Goal: Navigation & Orientation: Find specific page/section

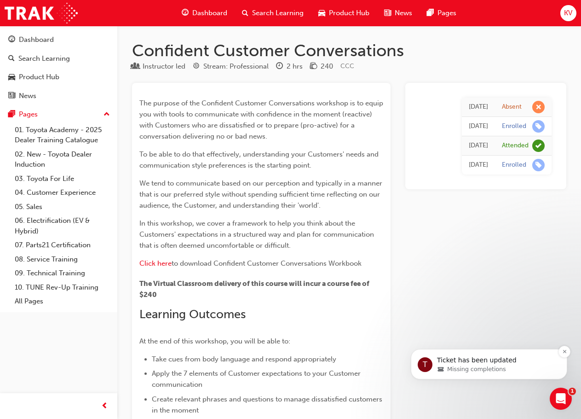
click at [473, 367] on span "Missing completions" at bounding box center [476, 369] width 59 height 8
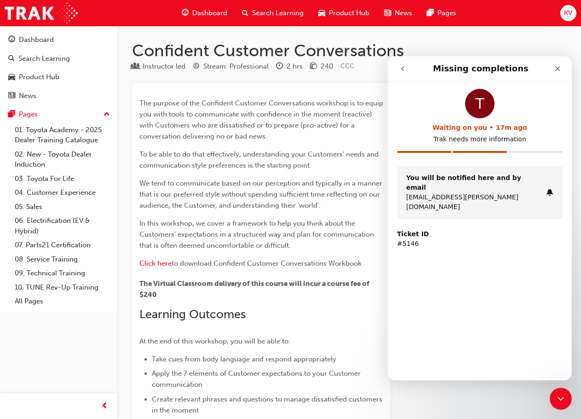
click at [320, 195] on span "We tend to communicate based on our perception and typically in a manner that i…" at bounding box center [261, 194] width 245 height 30
click at [463, 150] on div "T Waiting on you • 17m ago Trak needs more information" at bounding box center [480, 127] width 166 height 77
click at [474, 322] on div "T Waiting on you • 17m ago Trak needs more information You will be notified her…" at bounding box center [480, 206] width 184 height 251
click at [409, 230] on strong "Ticket ID" at bounding box center [413, 233] width 32 height 7
click at [518, 192] on p "kassia.vanrooyen@kenmillstoyota.com.au" at bounding box center [474, 201] width 136 height 19
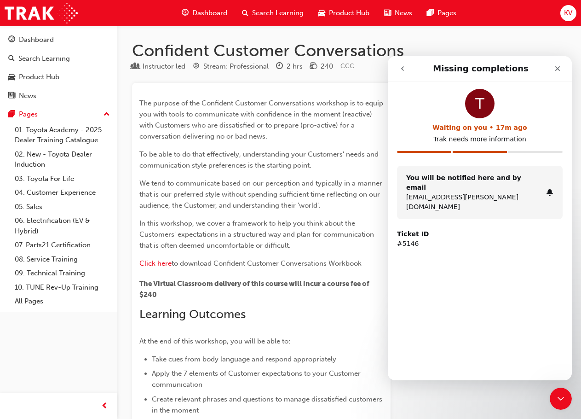
click at [414, 145] on div "T Waiting on you • 17m ago Trak needs more information" at bounding box center [480, 127] width 166 height 77
click at [558, 72] on icon "Close" at bounding box center [557, 68] width 7 height 7
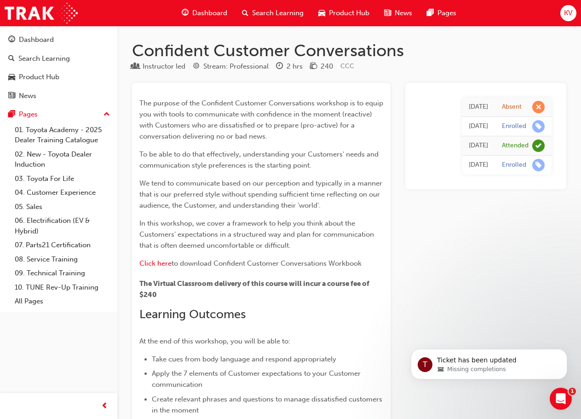
click at [191, 16] on div "Dashboard" at bounding box center [204, 13] width 60 height 19
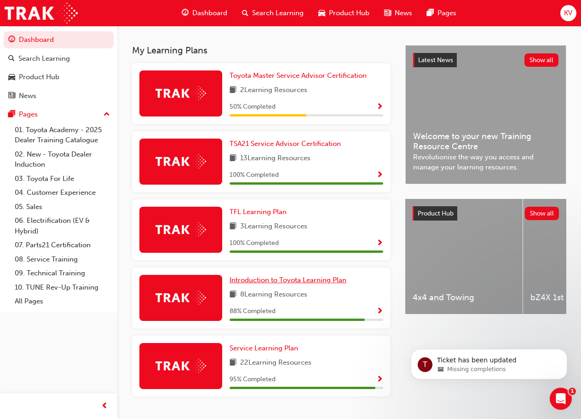
scroll to position [205, 0]
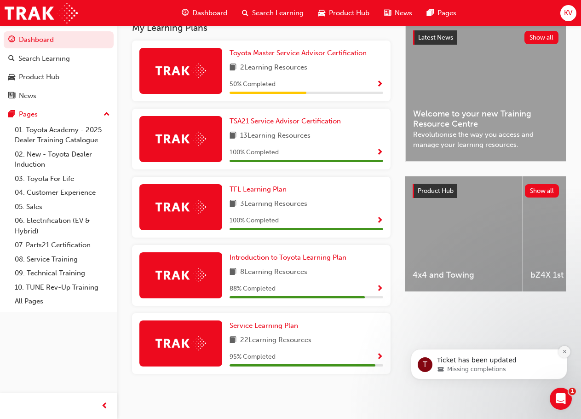
click at [567, 350] on button "Dismiss notification" at bounding box center [565, 352] width 12 height 12
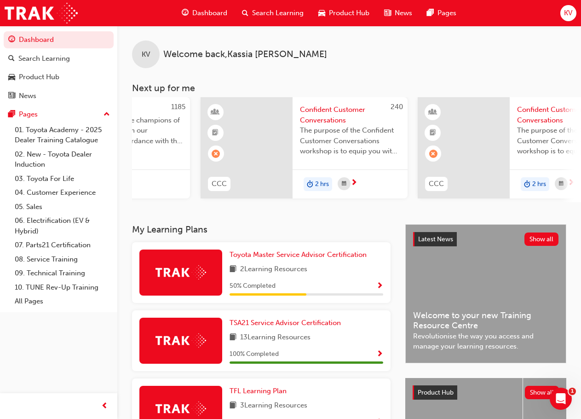
scroll to position [0, 200]
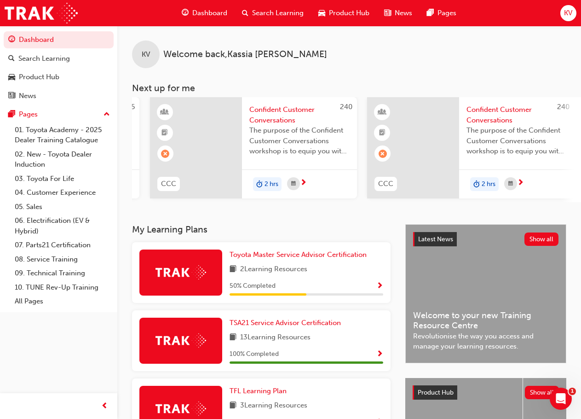
click at [203, 16] on span "Dashboard" at bounding box center [209, 13] width 35 height 11
